Goal: Task Accomplishment & Management: Manage account settings

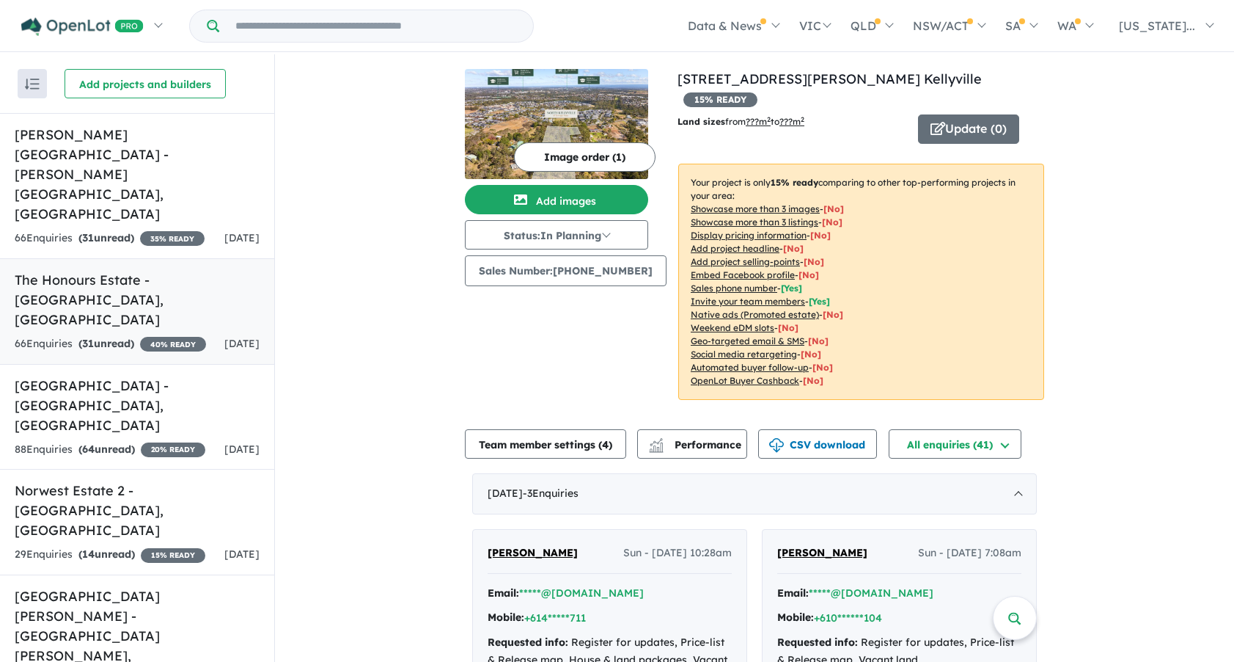
click at [160, 270] on h5 "The Honours Estate - [GEOGRAPHIC_DATA] , [GEOGRAPHIC_DATA]" at bounding box center [137, 299] width 245 height 59
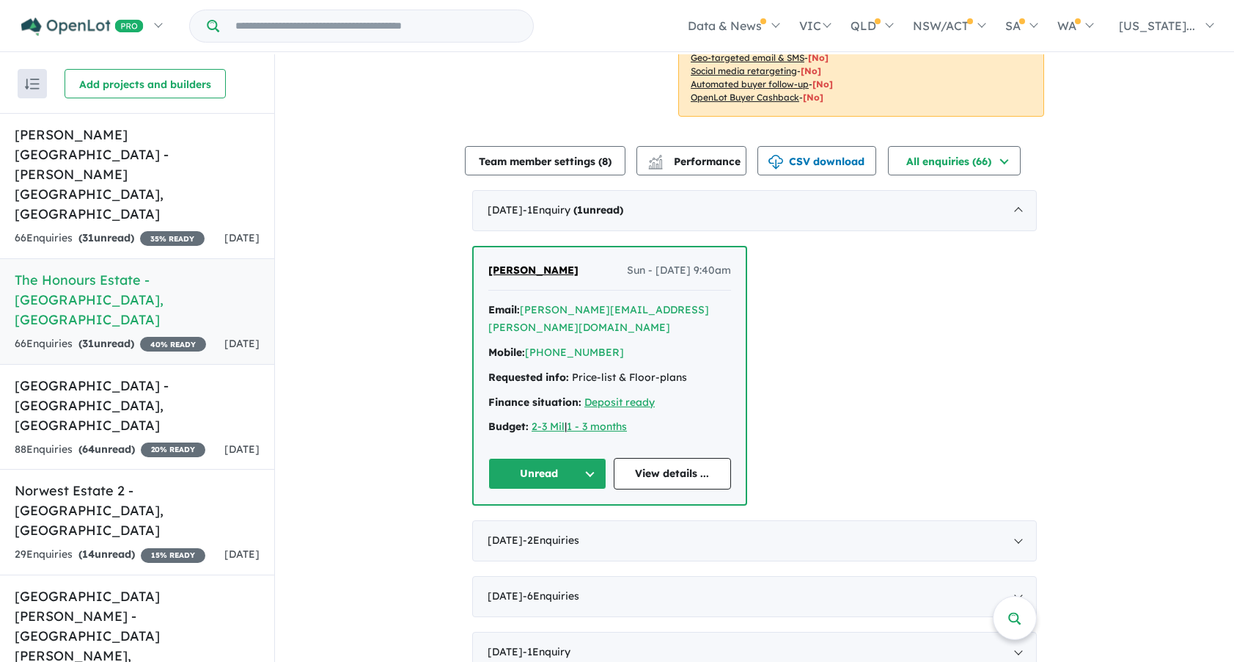
scroll to position [440, 0]
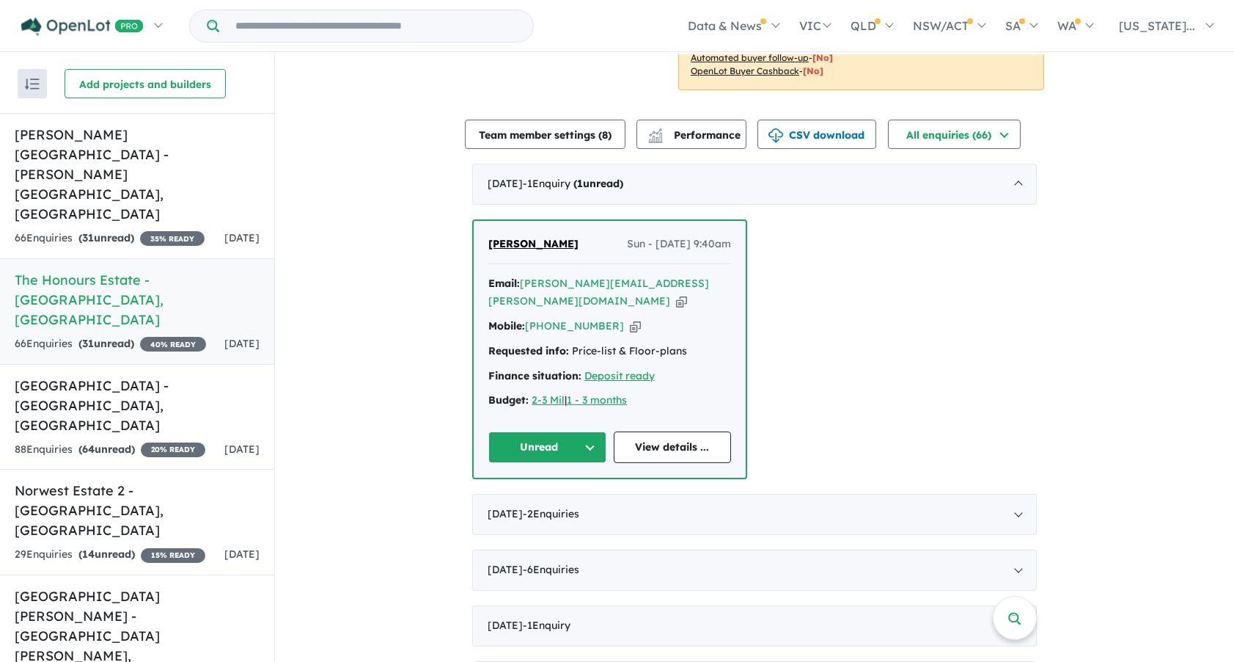
click at [525, 250] on span "[PERSON_NAME]" at bounding box center [533, 243] width 90 height 13
click at [153, 375] on h5 "[GEOGRAPHIC_DATA] - [GEOGRAPHIC_DATA] , [GEOGRAPHIC_DATA]" at bounding box center [137, 404] width 245 height 59
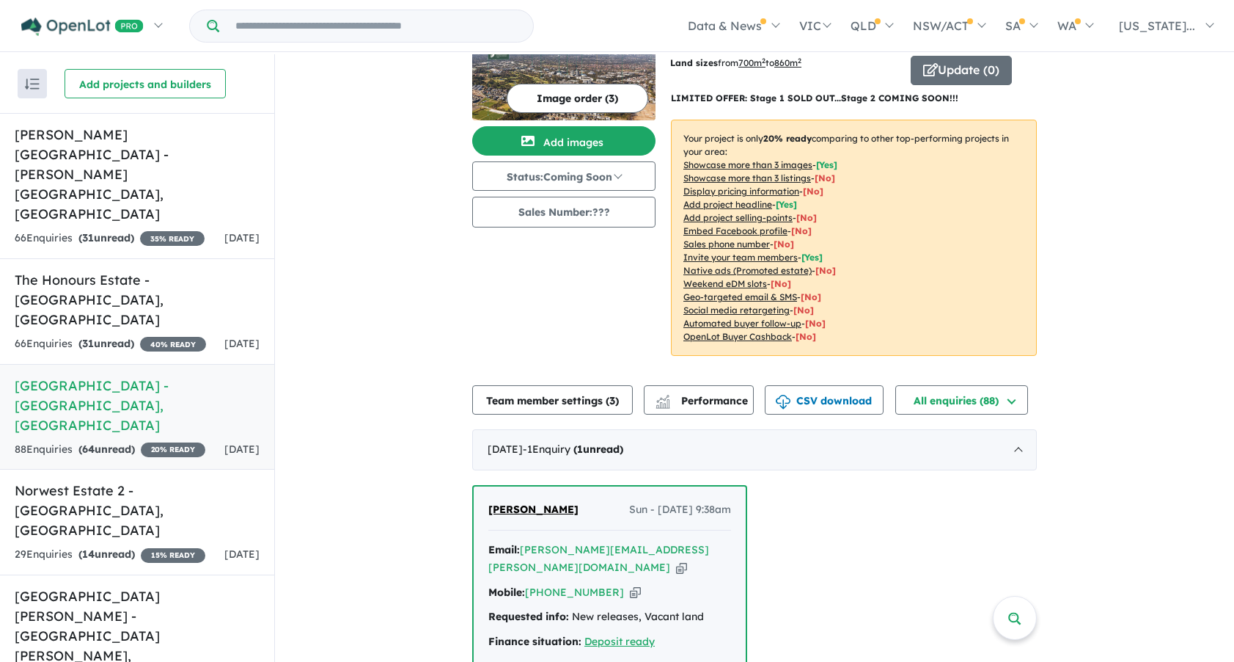
scroll to position [293, 0]
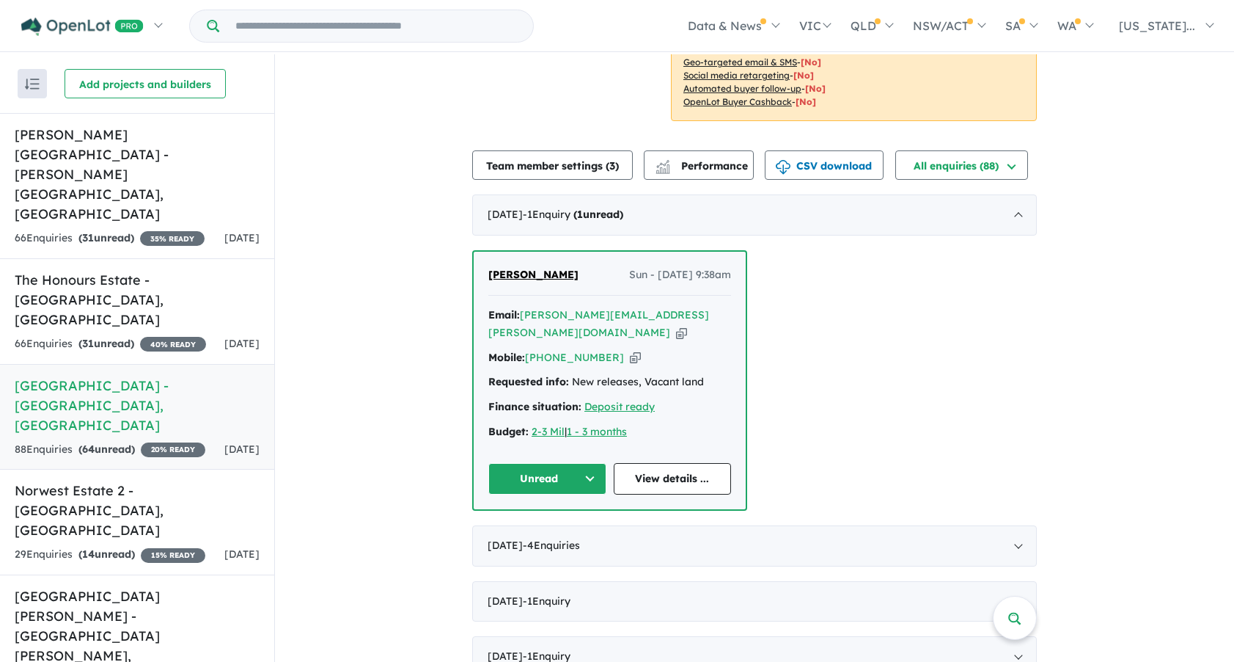
click at [552, 268] on span "[PERSON_NAME]" at bounding box center [533, 274] width 90 height 13
click at [572, 463] on button "Unread" at bounding box center [547, 479] width 118 height 32
click at [541, 530] on button "Assigned" at bounding box center [553, 547] width 128 height 34
click at [191, 335] on div "66 Enquir ies ( 31 unread) 40 % READY" at bounding box center [110, 344] width 191 height 18
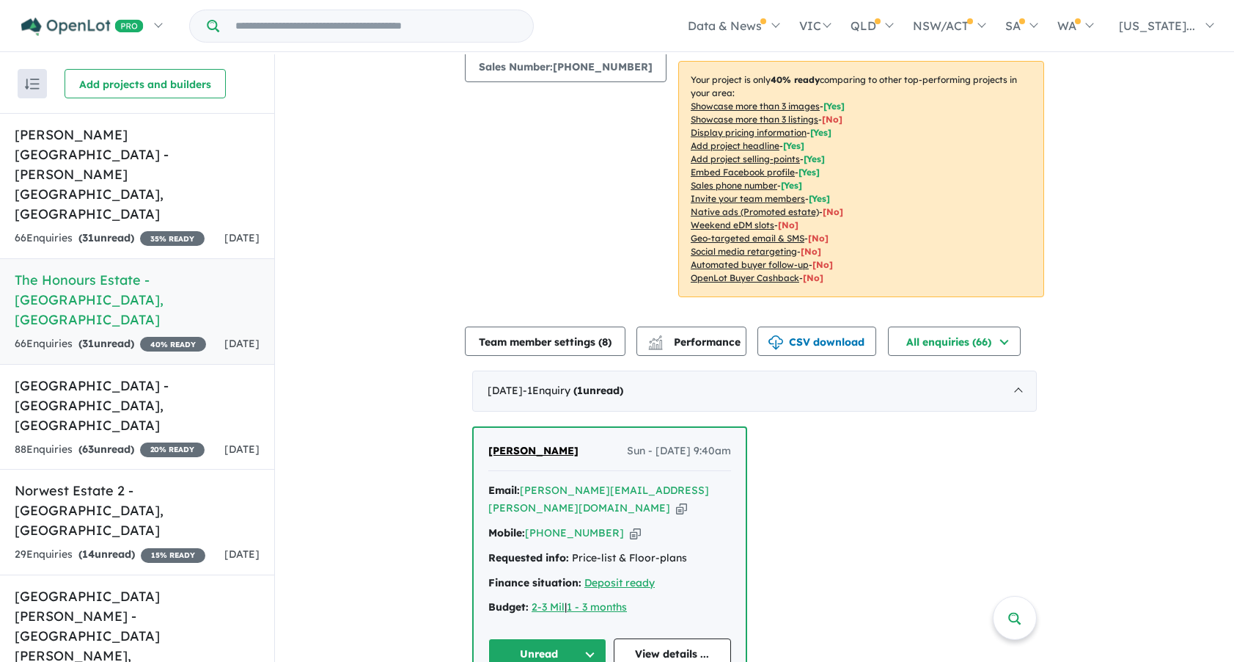
scroll to position [293, 0]
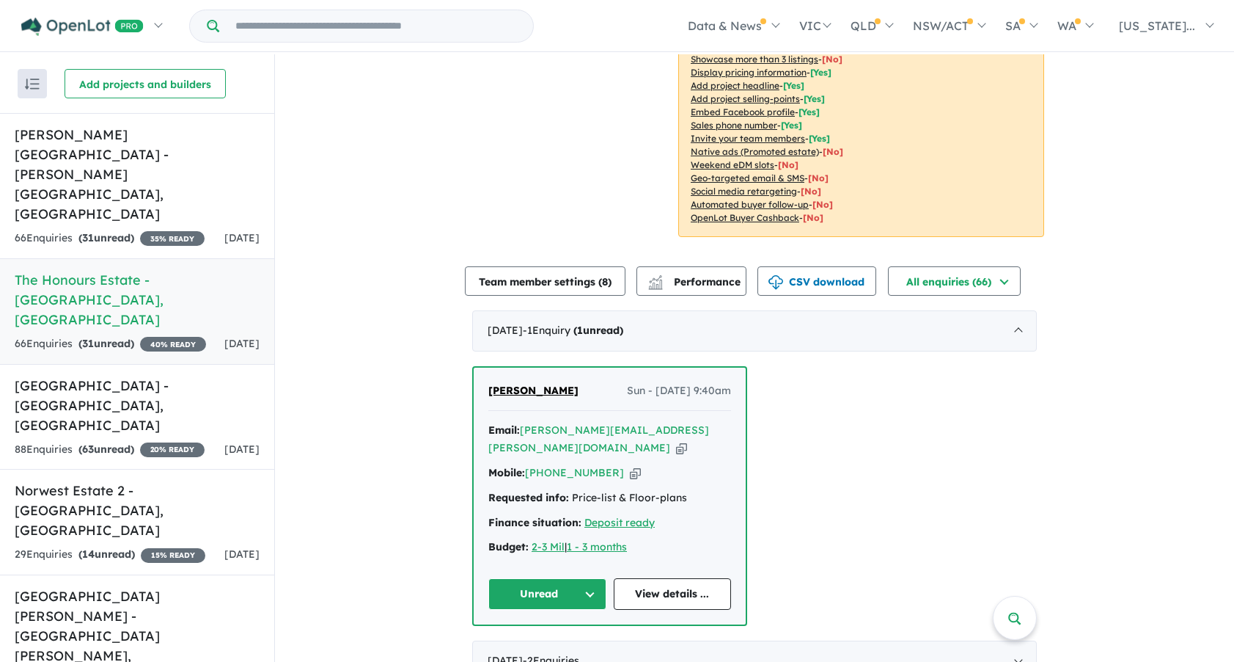
click at [525, 585] on button "Unread" at bounding box center [547, 594] width 118 height 32
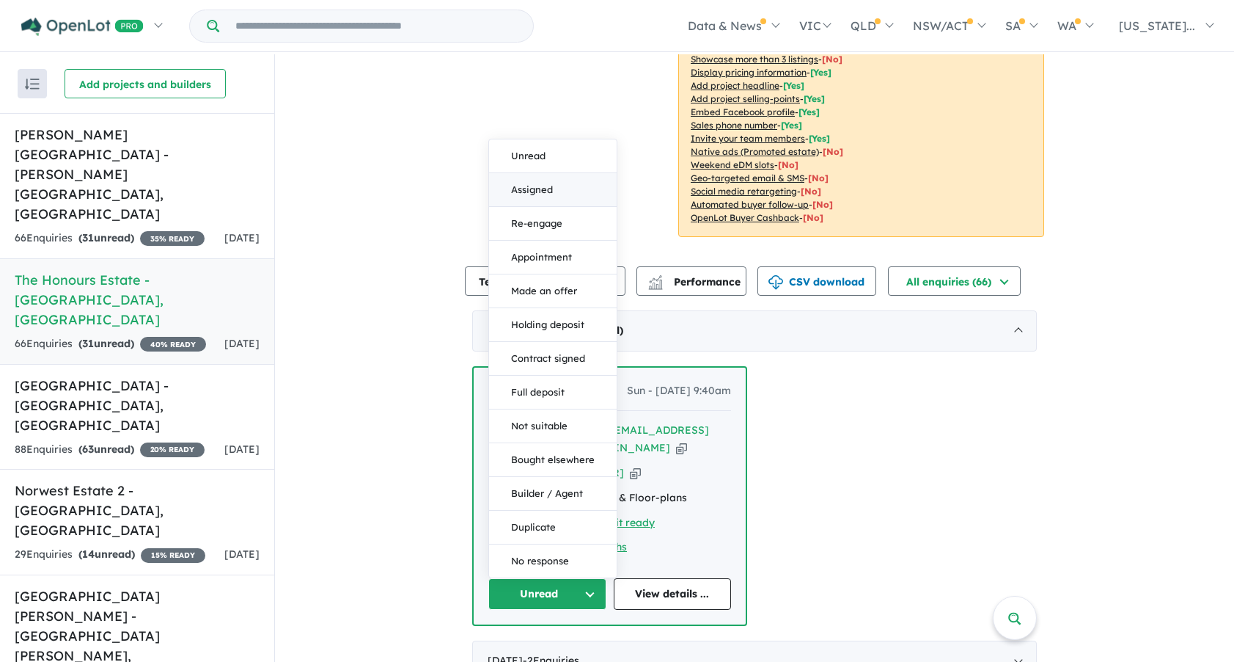
click at [531, 188] on button "Assigned" at bounding box center [553, 190] width 128 height 34
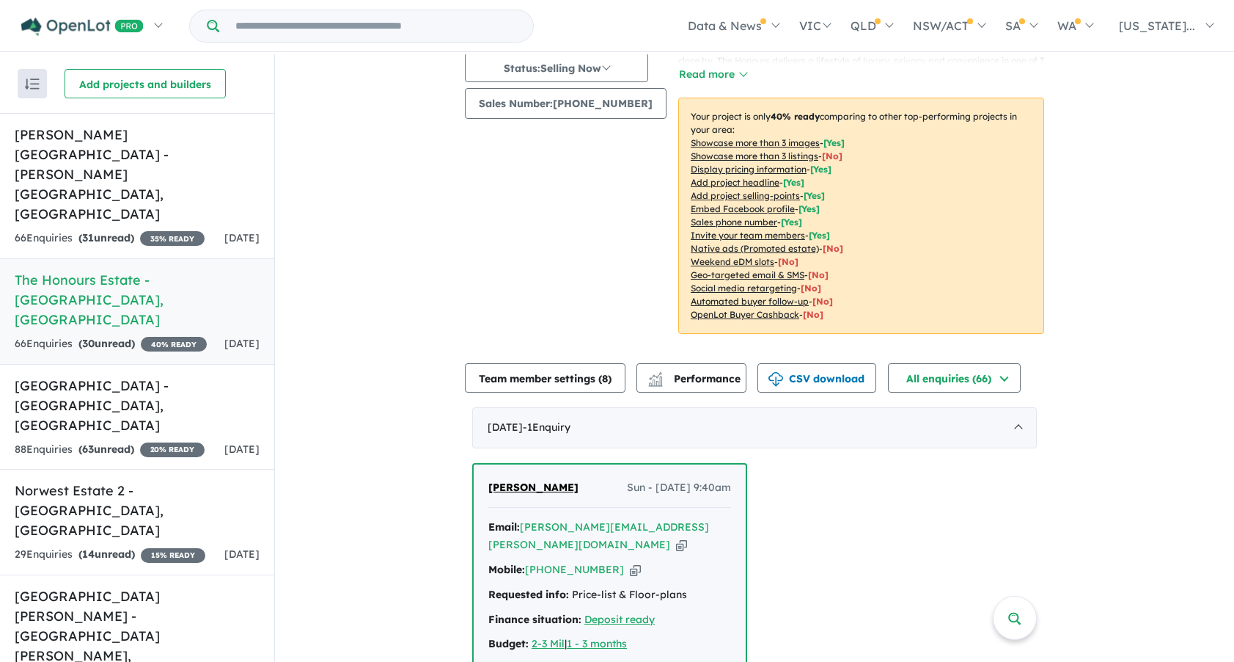
scroll to position [147, 0]
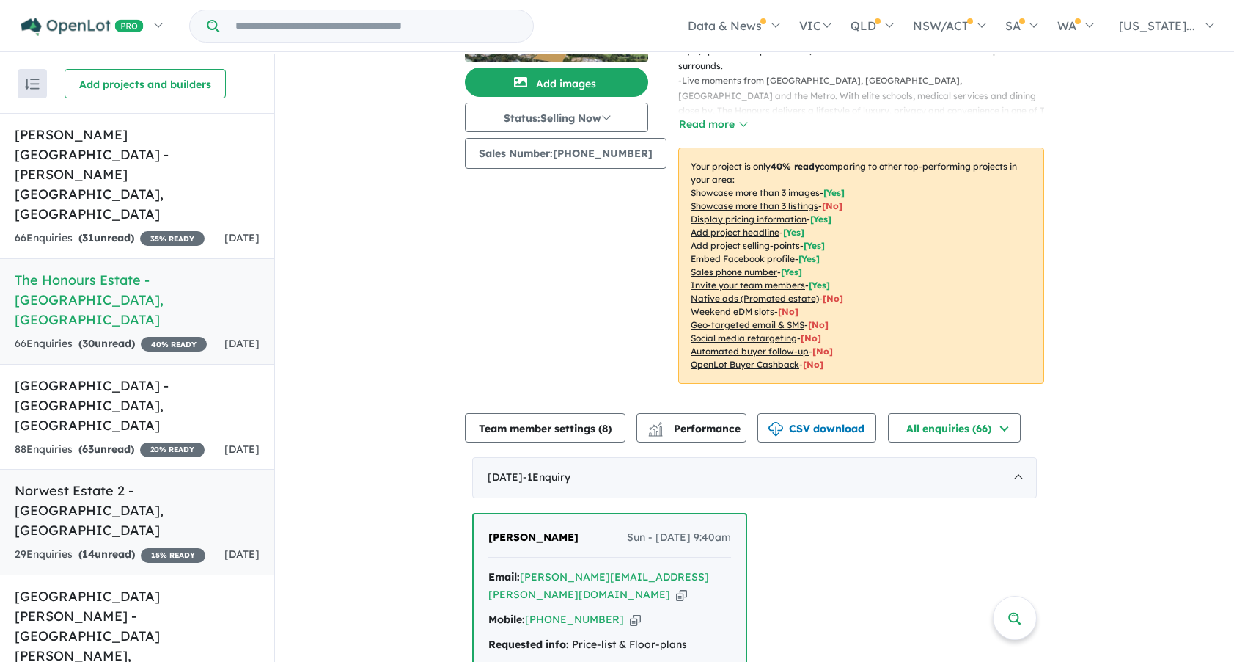
click at [183, 480] on h5 "Norwest Estate 2 - [GEOGRAPHIC_DATA] , [GEOGRAPHIC_DATA]" at bounding box center [137, 509] width 245 height 59
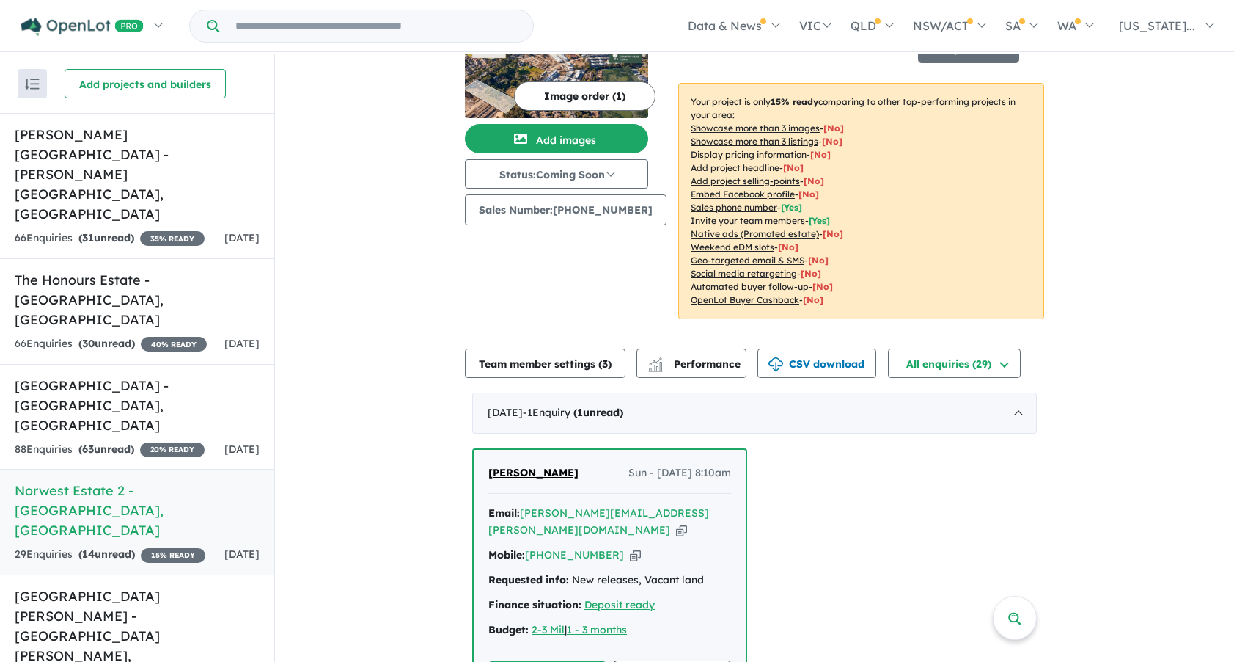
scroll to position [220, 0]
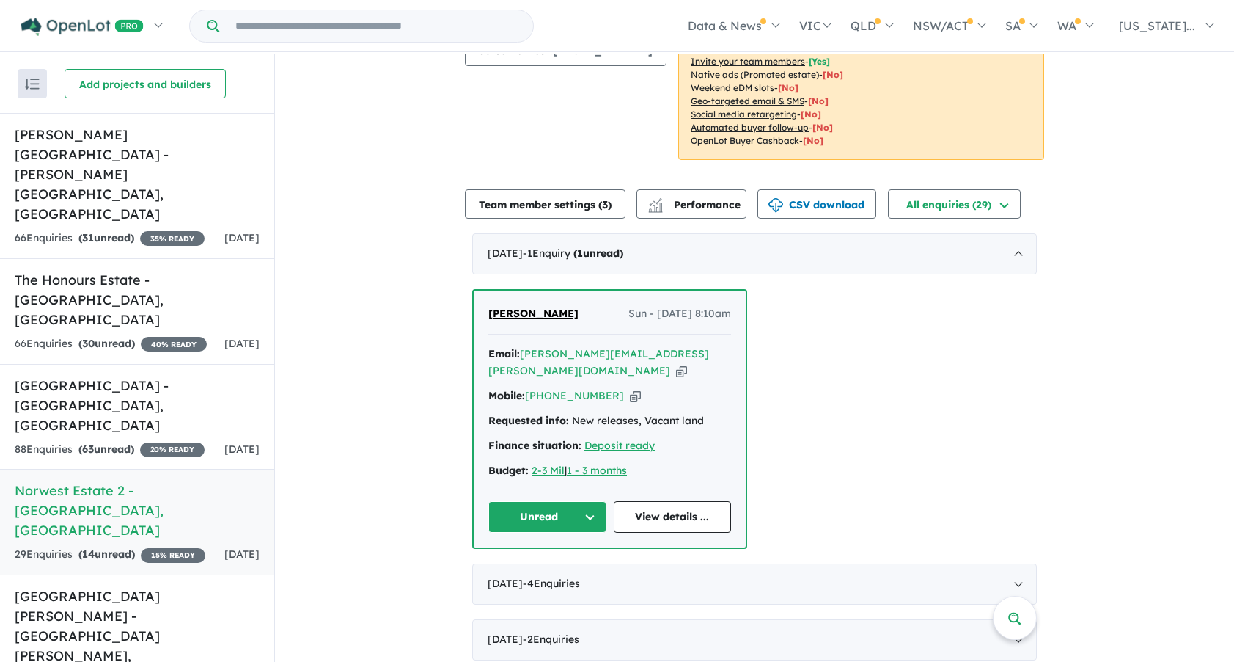
click at [536, 312] on span "[PERSON_NAME]" at bounding box center [533, 313] width 90 height 13
click at [546, 501] on button "Unread" at bounding box center [547, 517] width 118 height 32
click at [540, 568] on button "Assigned" at bounding box center [553, 585] width 128 height 34
click at [177, 137] on h5 "[PERSON_NAME][GEOGRAPHIC_DATA] - [PERSON_NAME][GEOGRAPHIC_DATA] , [GEOGRAPHIC_D…" at bounding box center [137, 174] width 245 height 99
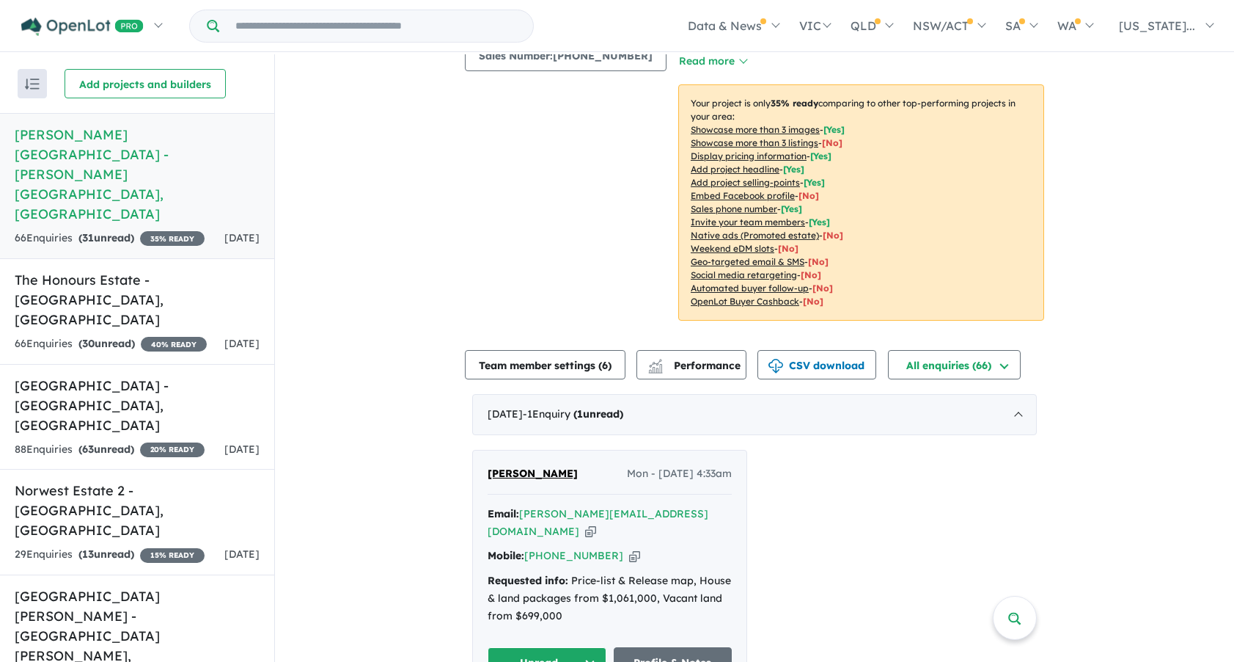
scroll to position [293, 0]
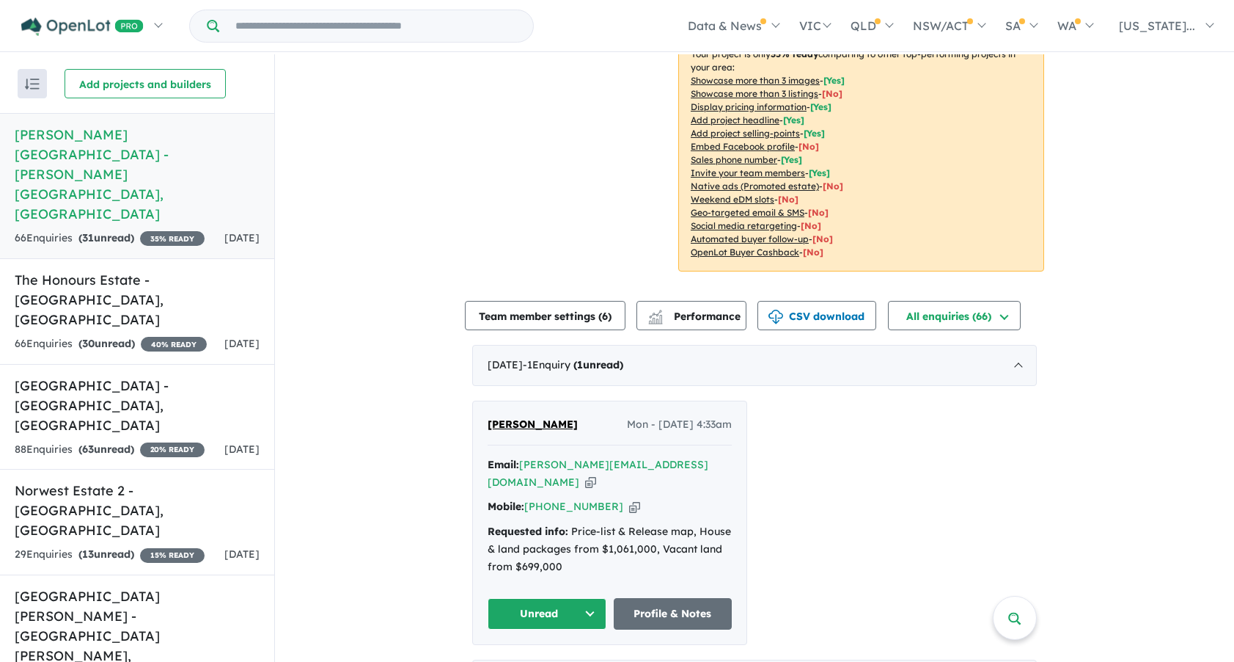
click at [498, 417] on span "[PERSON_NAME]" at bounding box center [533, 423] width 90 height 13
click at [544, 598] on button "Unread" at bounding box center [547, 614] width 119 height 32
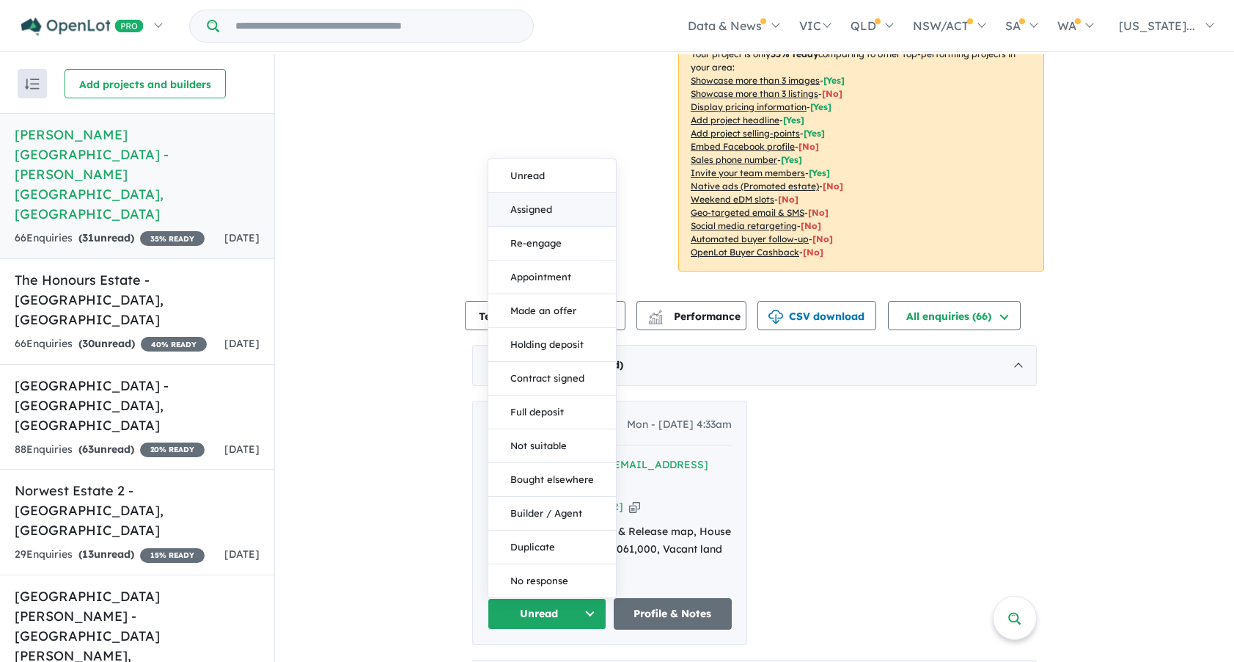
click at [538, 193] on button "Assigned" at bounding box center [552, 210] width 128 height 34
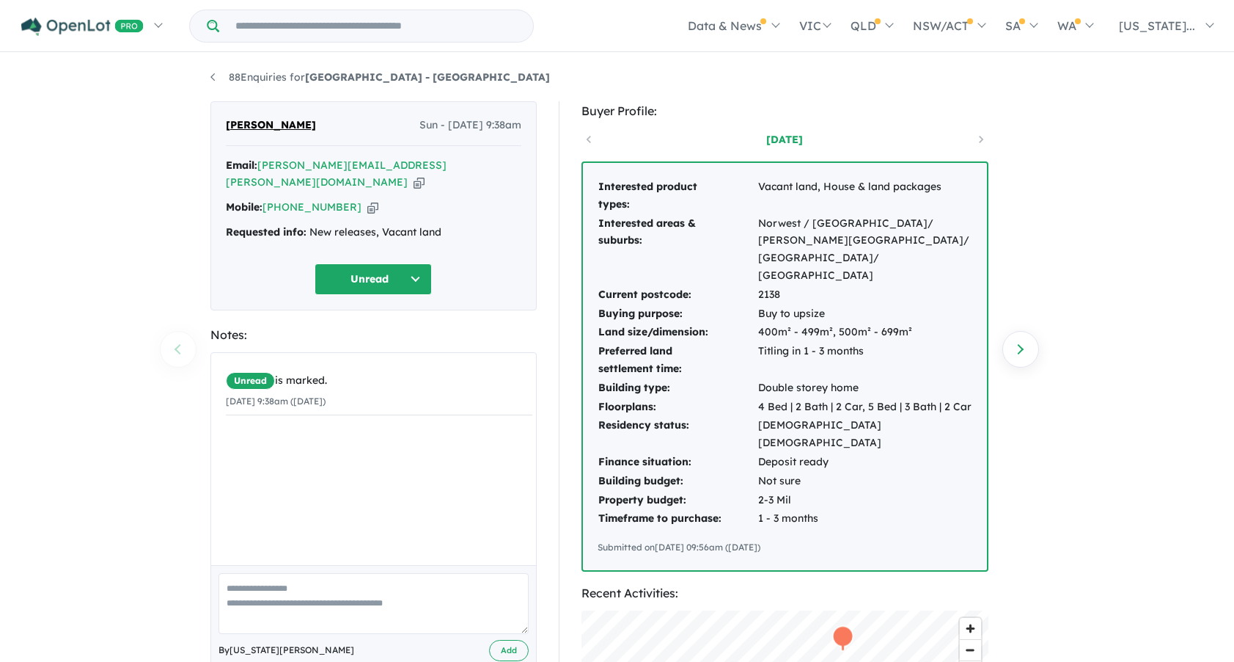
drag, startPoint x: 384, startPoint y: 7, endPoint x: 131, endPoint y: 262, distance: 359.4
click at [131, 262] on div "88 Enquiries for Fairway Estate - Norwest Previous enquiry Next enquiry Sweta S…" at bounding box center [617, 358] width 1234 height 609
